Goal: Information Seeking & Learning: Learn about a topic

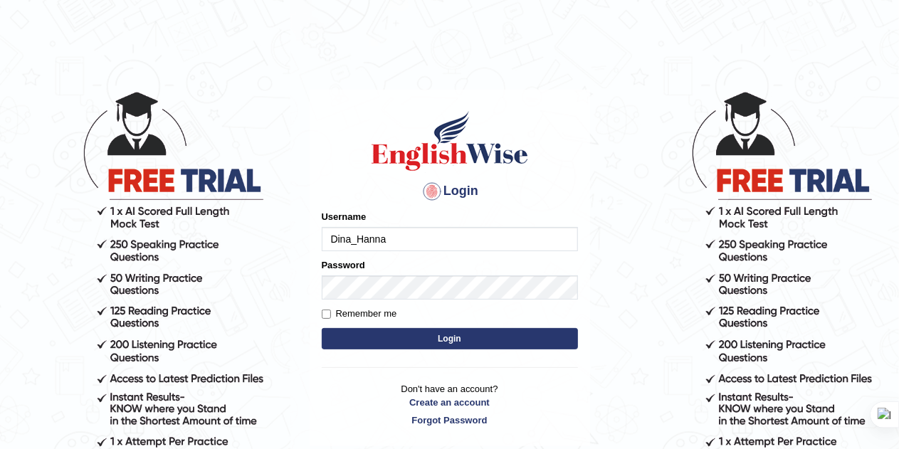
type input "Dina_Hanna"
click at [329, 308] on label "Remember me" at bounding box center [359, 314] width 75 height 14
click at [329, 310] on input "Remember me" at bounding box center [326, 314] width 9 height 9
checkbox input "true"
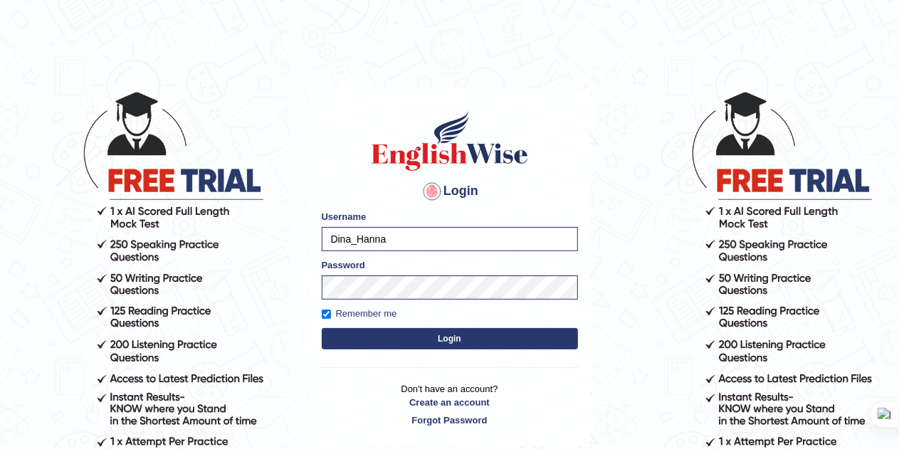
click at [355, 335] on button "Login" at bounding box center [450, 338] width 256 height 21
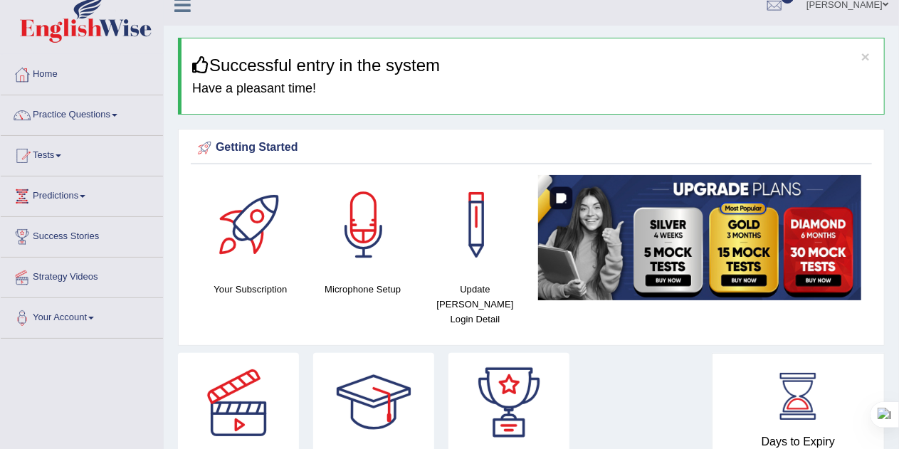
scroll to position [14, 0]
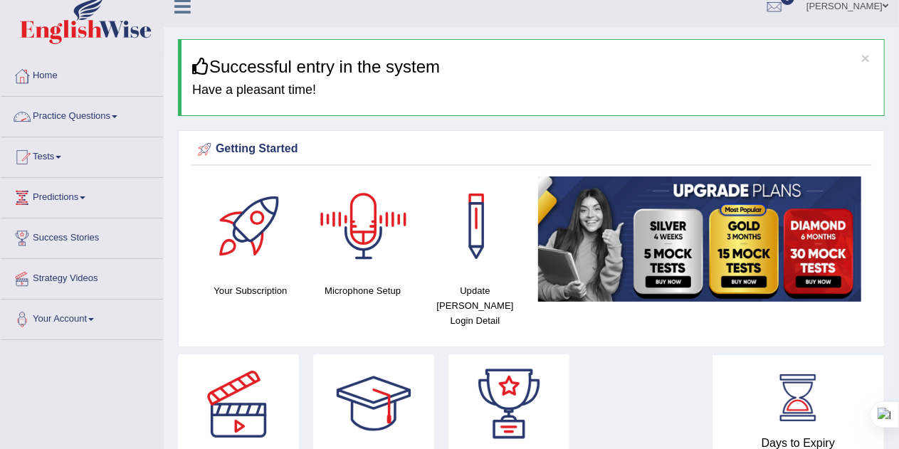
click at [124, 117] on link "Practice Questions" at bounding box center [82, 115] width 162 height 36
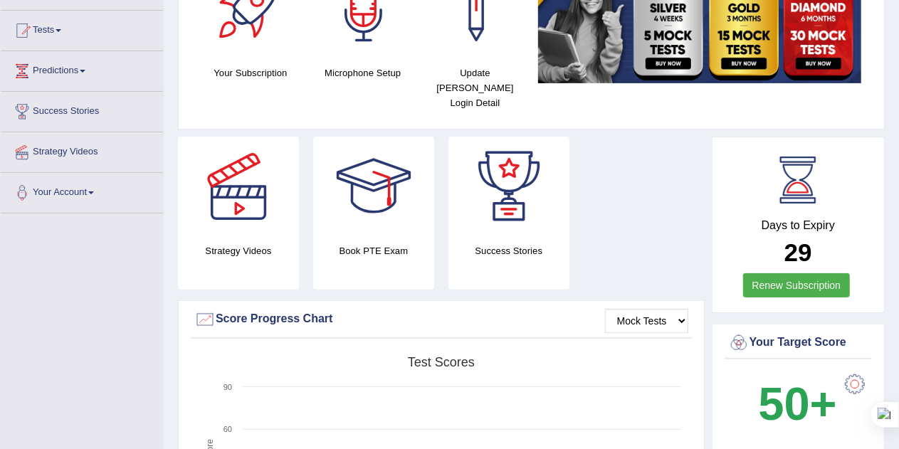
scroll to position [142, 0]
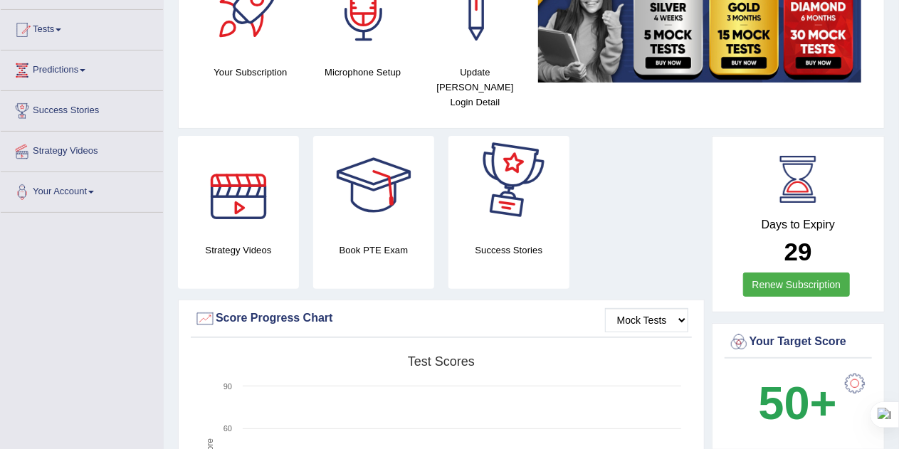
click at [249, 197] on div at bounding box center [239, 186] width 100 height 100
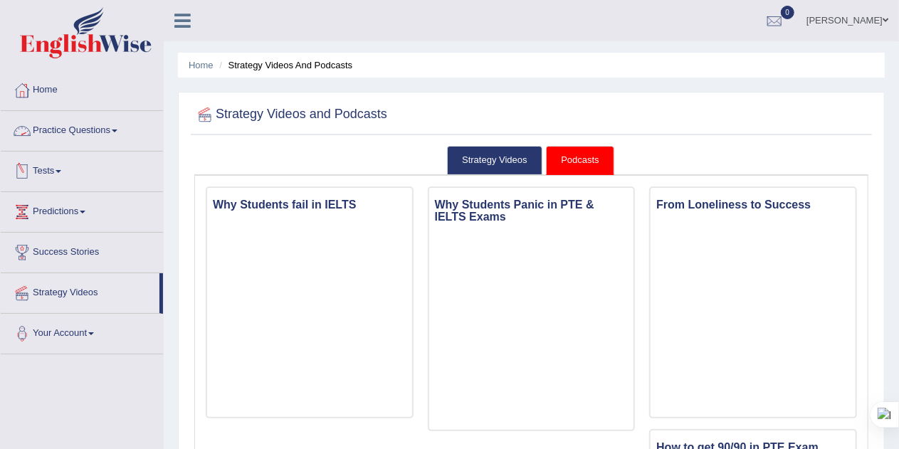
click at [120, 128] on link "Practice Questions" at bounding box center [82, 129] width 162 height 36
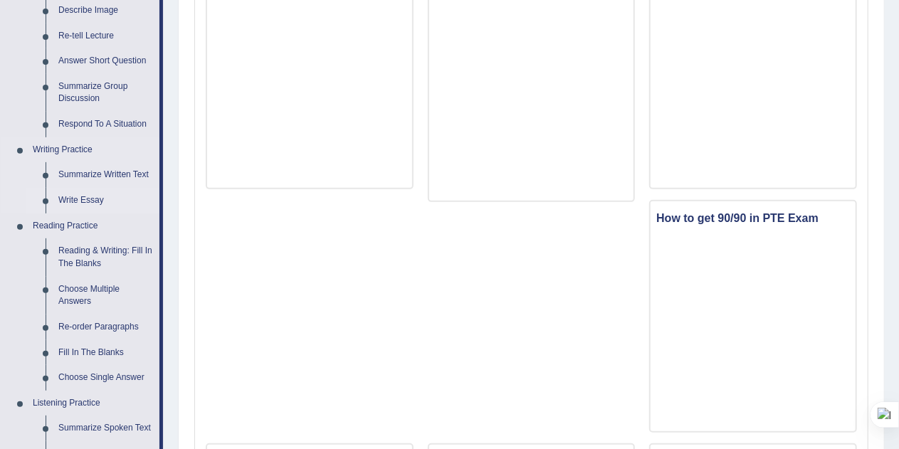
scroll to position [231, 0]
click at [67, 290] on link "Choose Multiple Answers" at bounding box center [105, 294] width 107 height 38
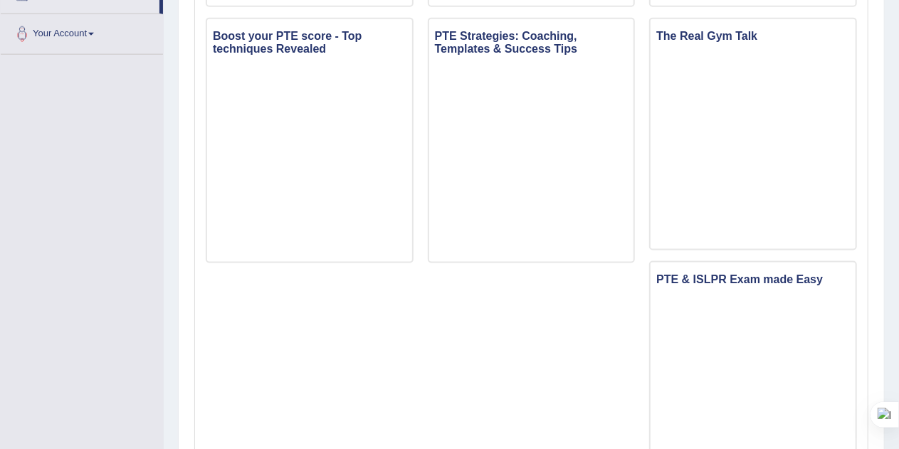
scroll to position [871, 0]
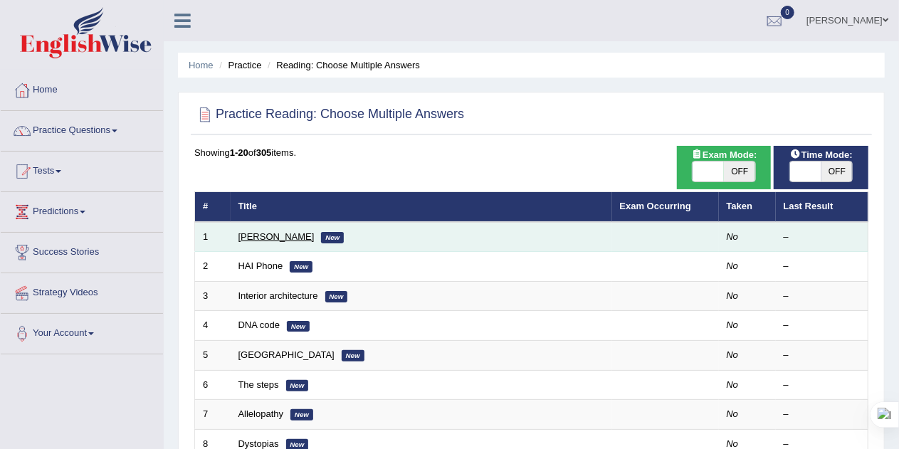
click at [255, 236] on link "[PERSON_NAME]" at bounding box center [276, 236] width 76 height 11
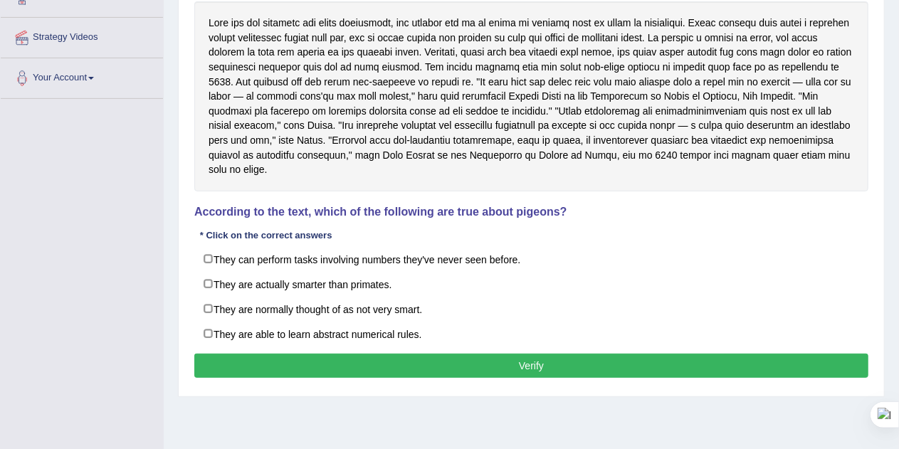
scroll to position [258, 0]
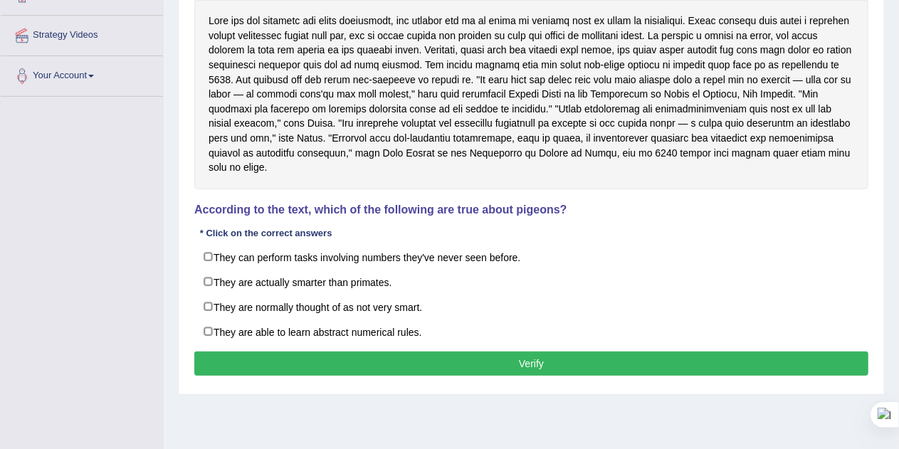
click at [516, 61] on div at bounding box center [531, 94] width 674 height 190
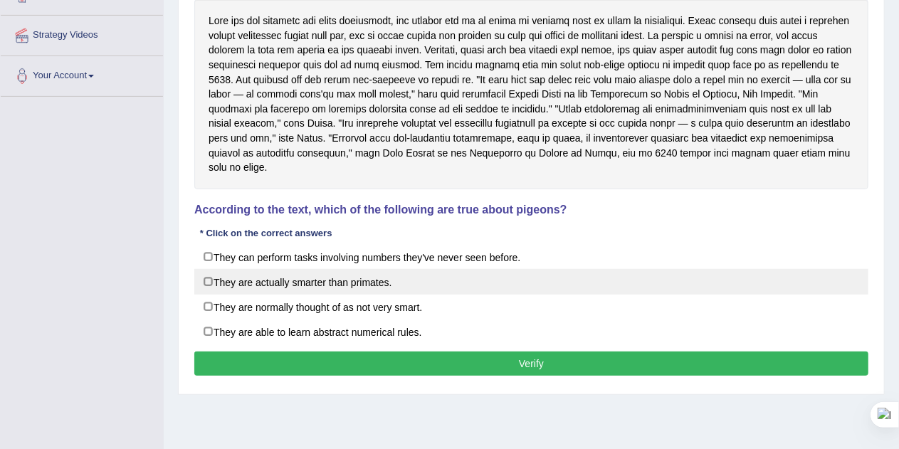
click at [209, 269] on label "They are actually smarter than primates." at bounding box center [531, 282] width 674 height 26
click at [206, 269] on label "They are actually smarter than primates." at bounding box center [531, 282] width 674 height 26
checkbox input "false"
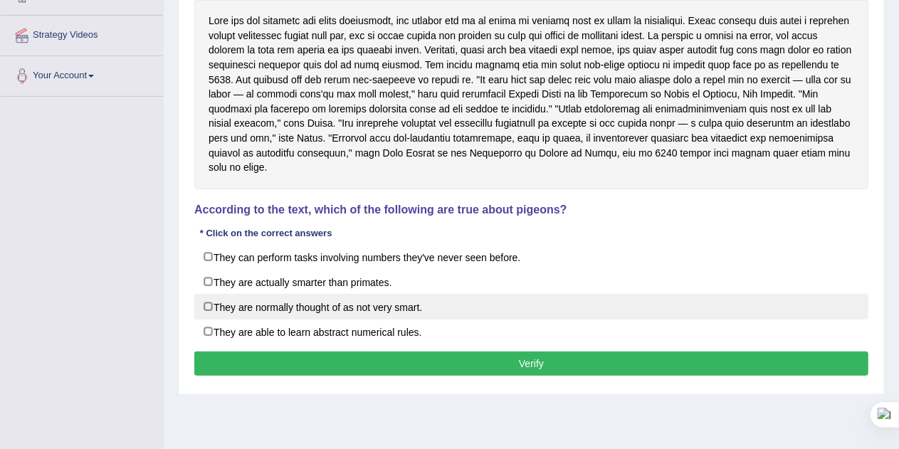
click at [208, 294] on label "They are normally thought of as not very smart." at bounding box center [531, 307] width 674 height 26
checkbox input "true"
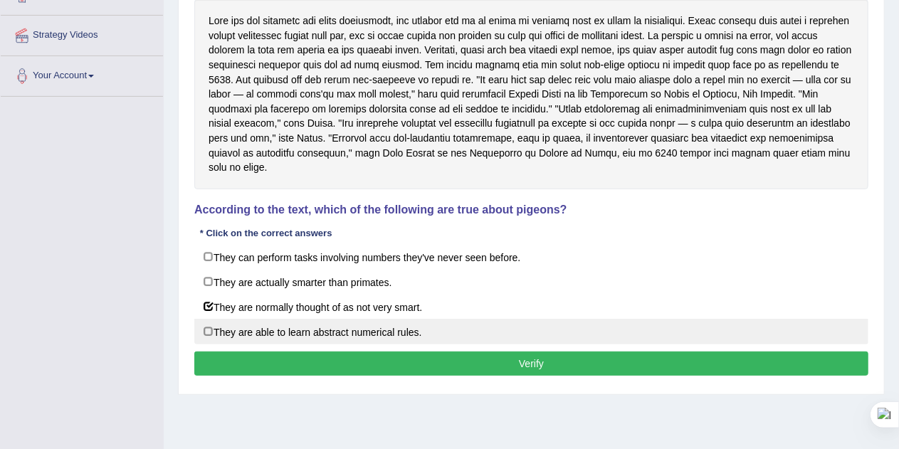
click at [216, 319] on label "They are able to learn abstract numerical rules." at bounding box center [531, 332] width 674 height 26
checkbox input "true"
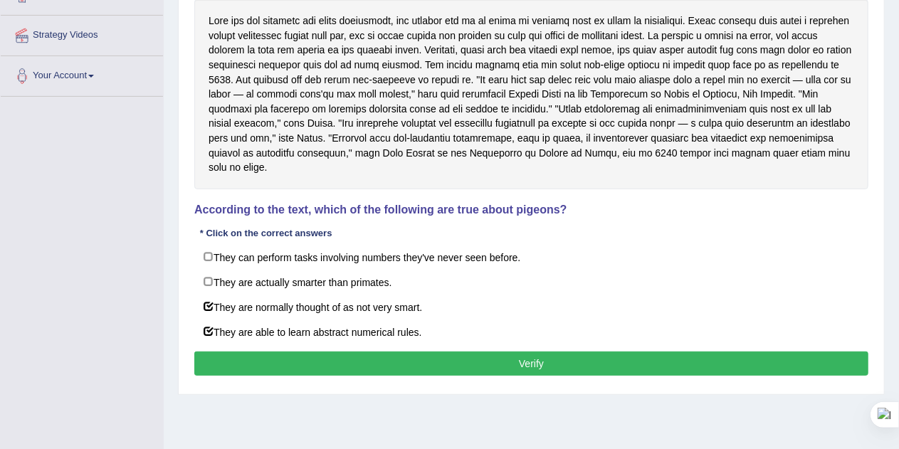
click at [295, 352] on button "Verify" at bounding box center [531, 364] width 674 height 24
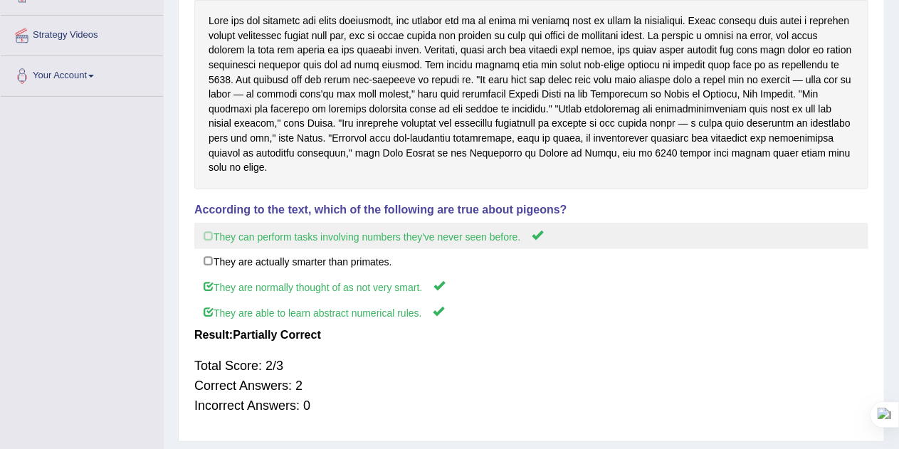
click at [207, 223] on label "They can perform tasks involving numbers they've never seen before." at bounding box center [531, 236] width 674 height 26
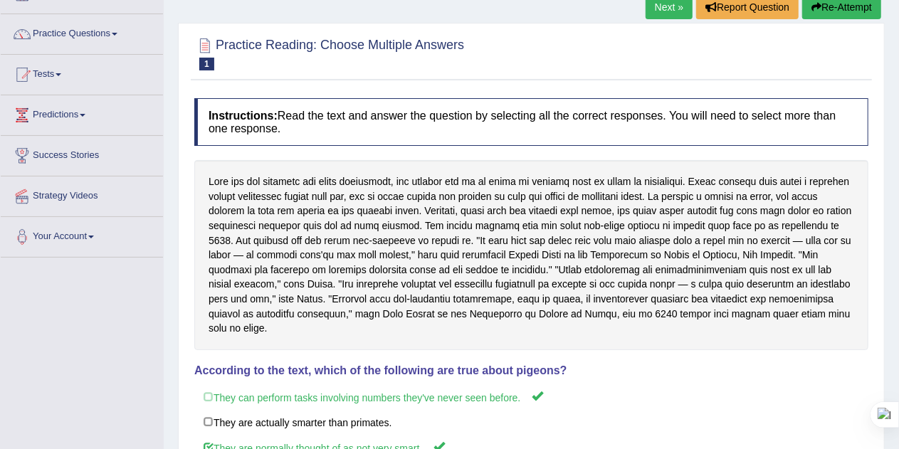
scroll to position [83, 0]
